Goal: Task Accomplishment & Management: Manage account settings

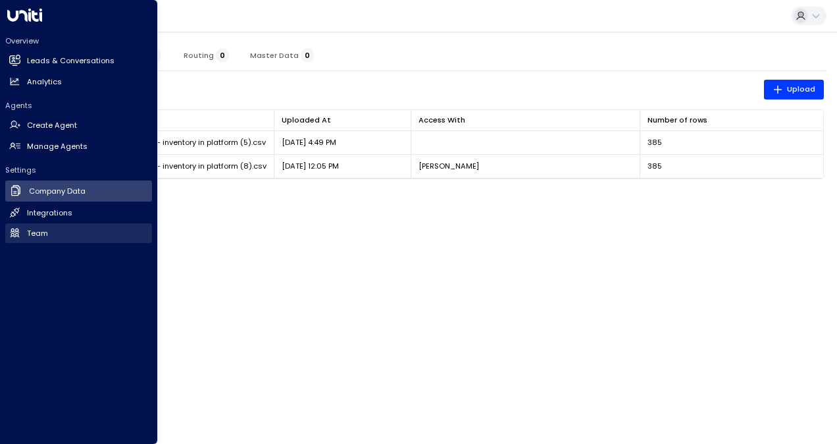
click at [13, 234] on icon at bounding box center [15, 231] width 7 height 7
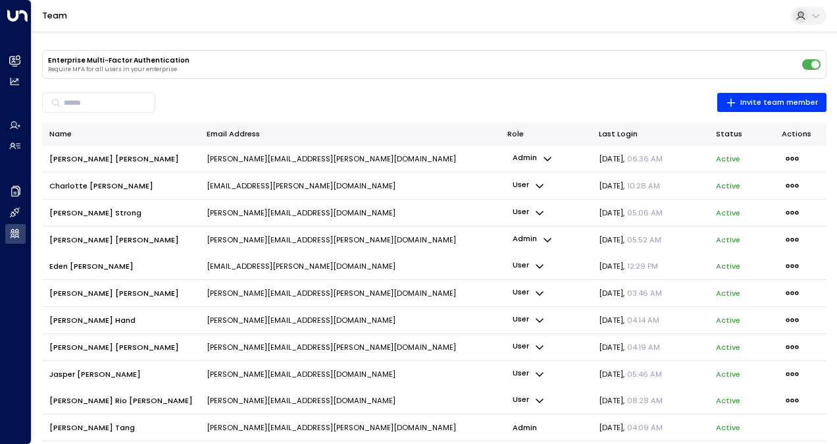
click at [367, 38] on div "Enterprise Multi-Factor Authentication Require MFA for all users in your enterp…" at bounding box center [435, 262] width 806 height 461
click at [814, 18] on icon at bounding box center [816, 16] width 11 height 11
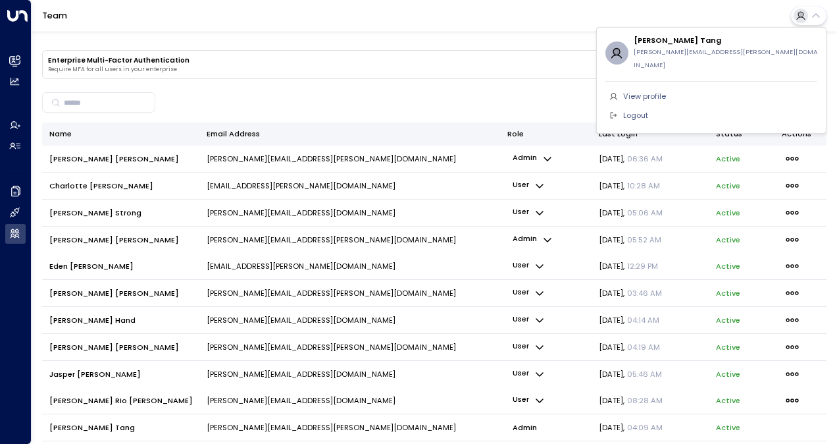
click at [655, 106] on li "Logout" at bounding box center [712, 115] width 212 height 19
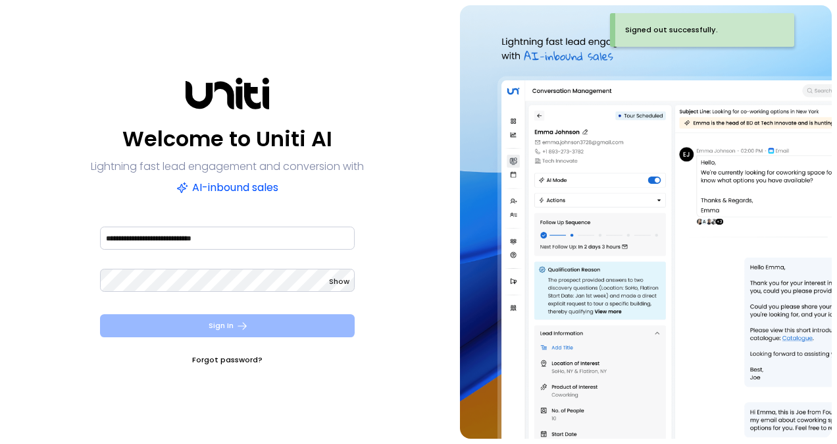
click at [236, 322] on button "Sign In" at bounding box center [227, 325] width 255 height 23
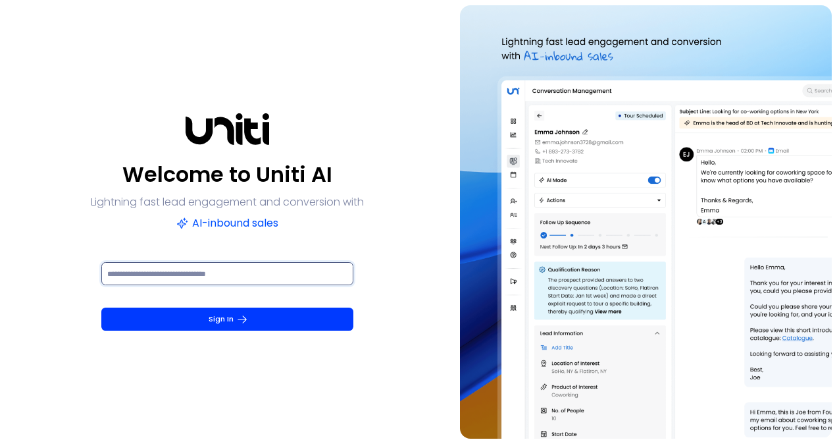
drag, startPoint x: 217, startPoint y: 279, endPoint x: 237, endPoint y: 278, distance: 20.4
click at [217, 279] on input at bounding box center [227, 273] width 252 height 23
click at [248, 273] on input at bounding box center [227, 273] width 252 height 23
paste input "******"
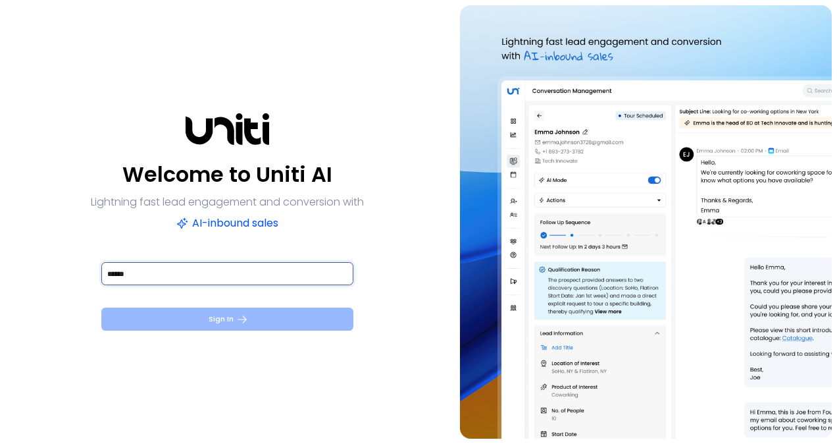
type input "******"
click at [235, 312] on button "Sign In" at bounding box center [227, 318] width 252 height 23
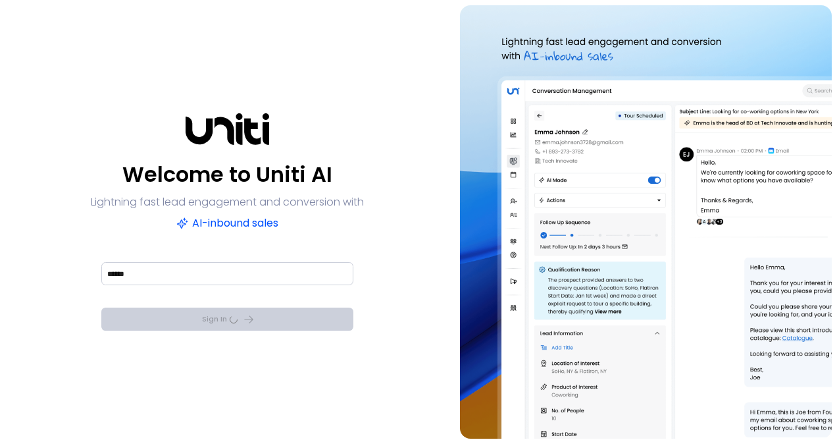
click at [235, 312] on div "Sign In" at bounding box center [227, 318] width 252 height 23
